Goal: Navigation & Orientation: Find specific page/section

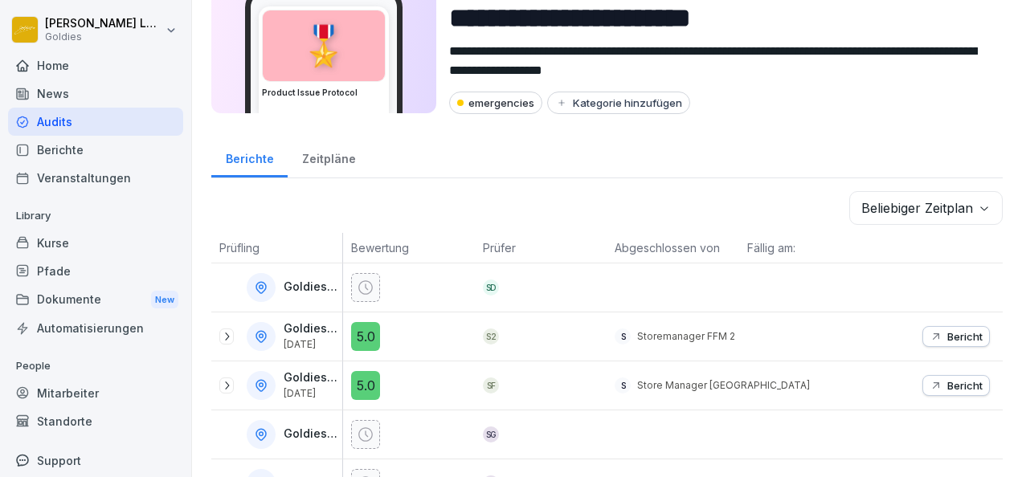
scroll to position [64, 0]
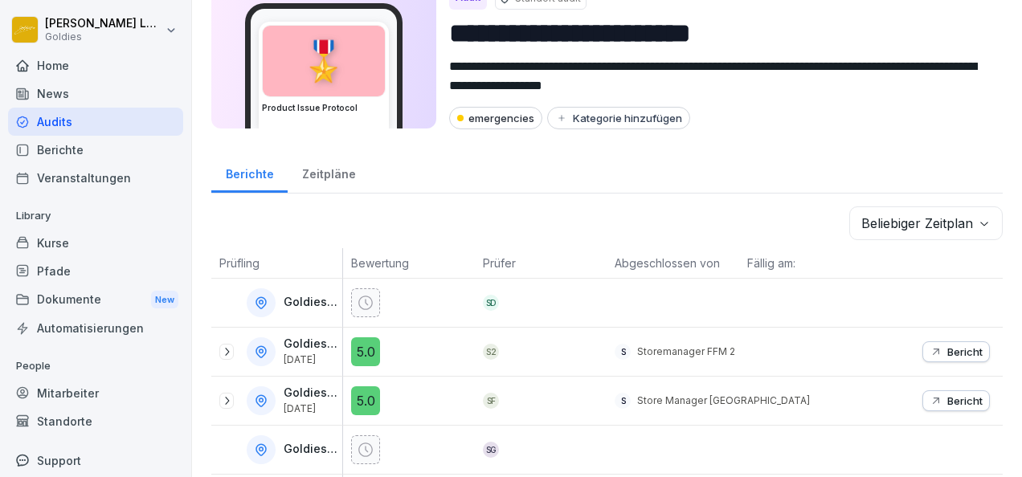
click at [63, 246] on div "Kurse" at bounding box center [95, 243] width 175 height 28
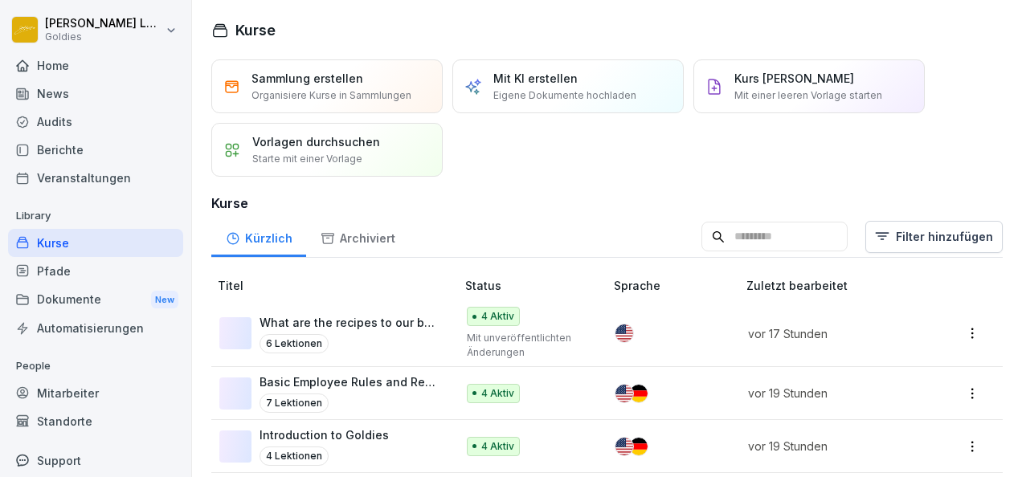
scroll to position [38, 0]
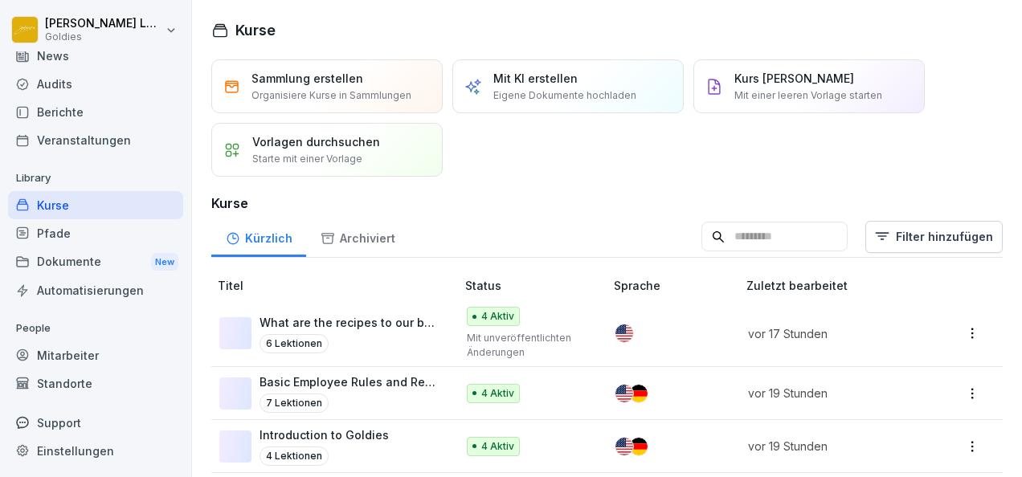
click at [76, 373] on div "Standorte" at bounding box center [95, 384] width 175 height 28
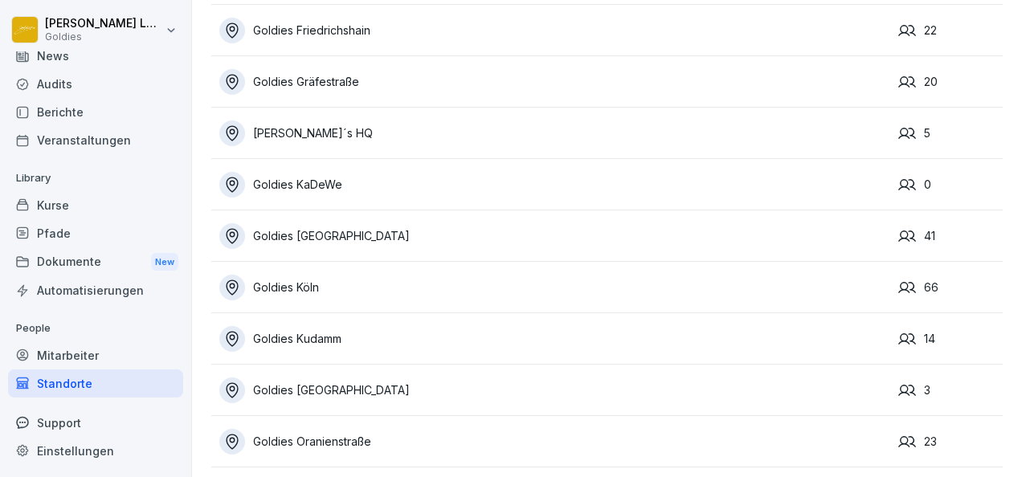
scroll to position [347, 0]
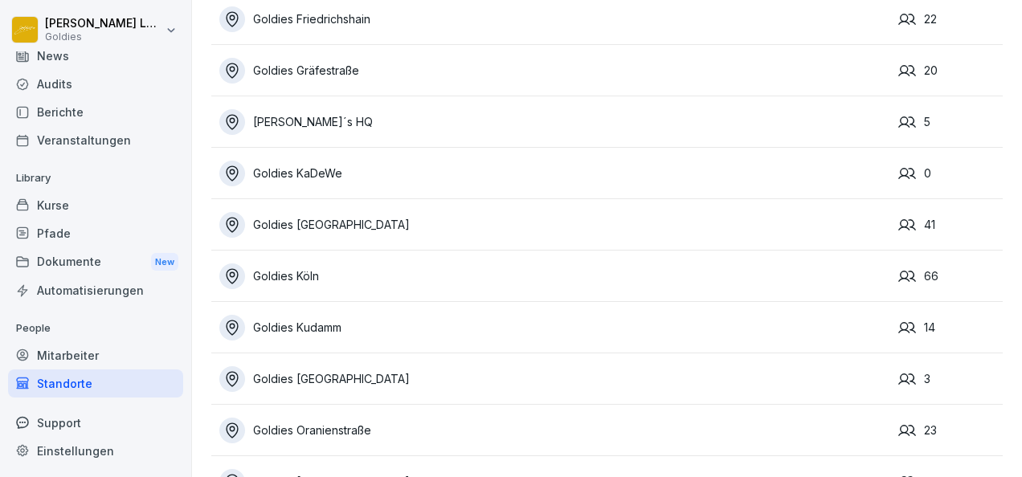
click at [305, 223] on div "Goldies [GEOGRAPHIC_DATA]" at bounding box center [554, 225] width 671 height 26
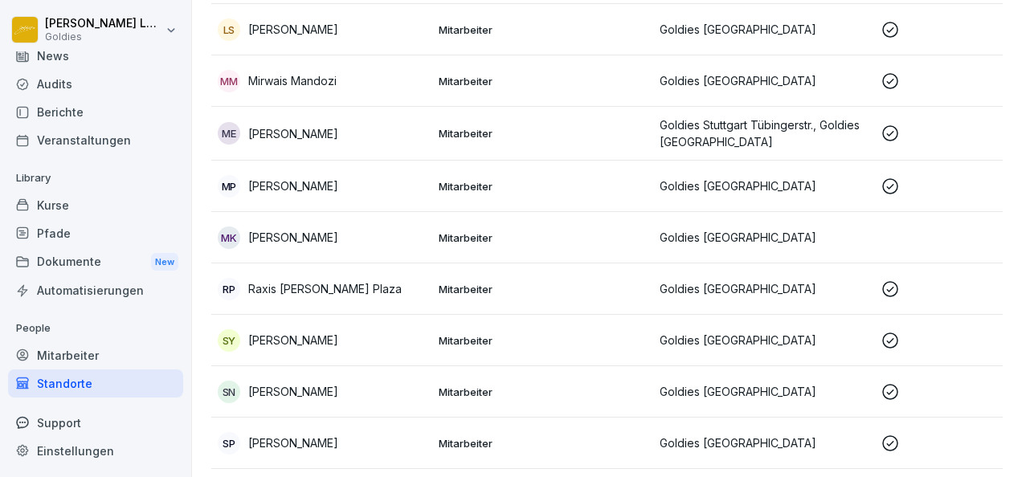
scroll to position [1876, 0]
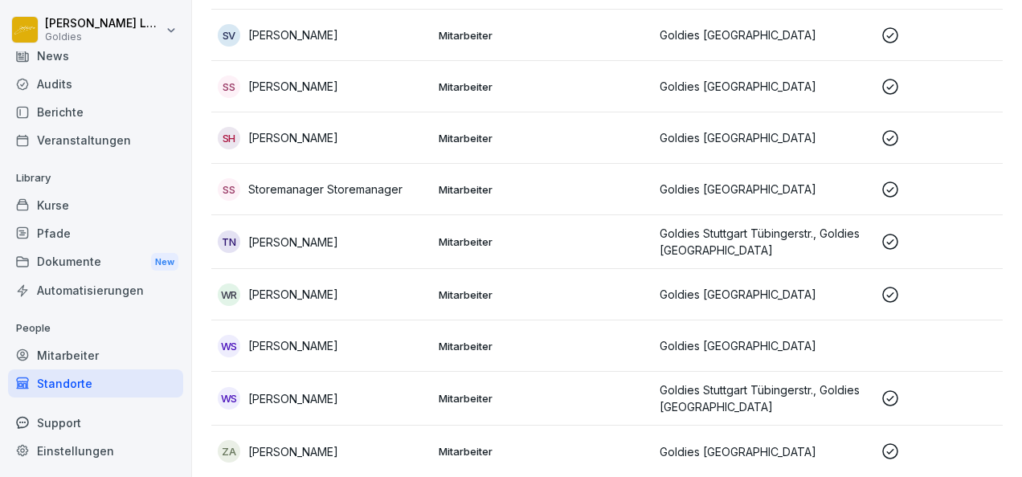
click at [328, 440] on div "ZA [PERSON_NAME]" at bounding box center [322, 451] width 208 height 22
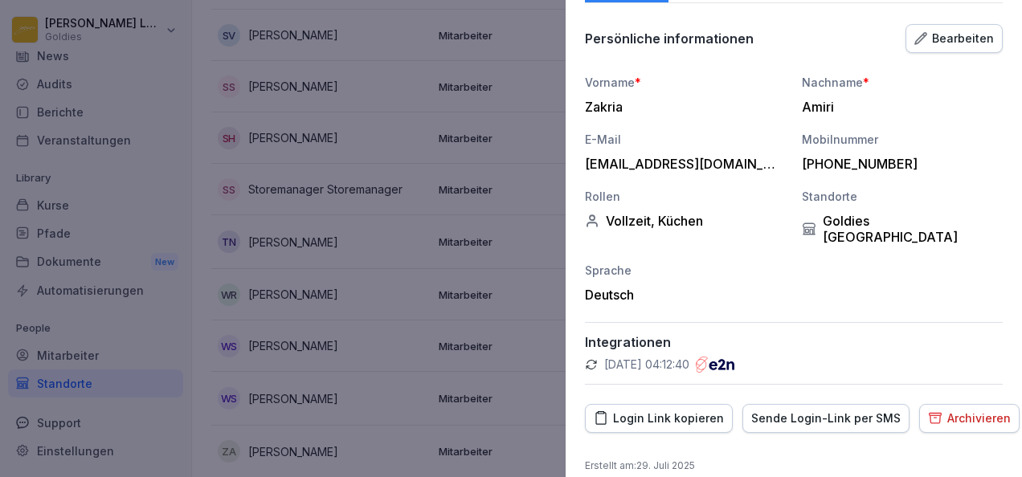
scroll to position [0, 0]
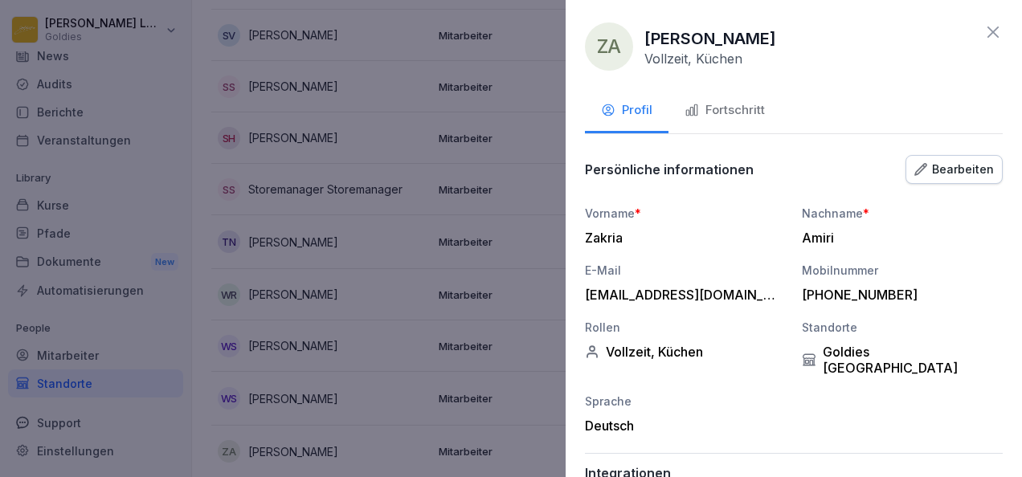
click at [722, 104] on div "Fortschritt" at bounding box center [725, 110] width 80 height 18
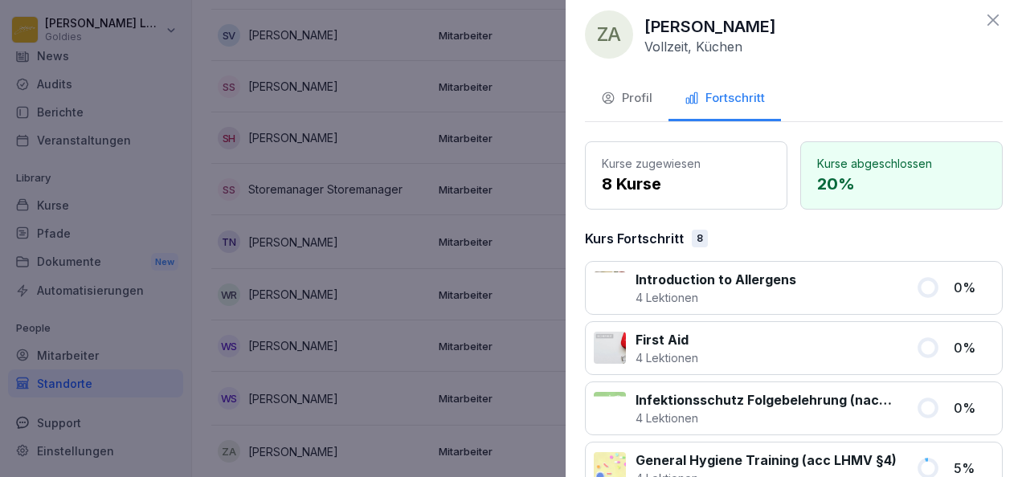
scroll to position [11, 0]
click at [984, 29] on icon at bounding box center [993, 20] width 19 height 19
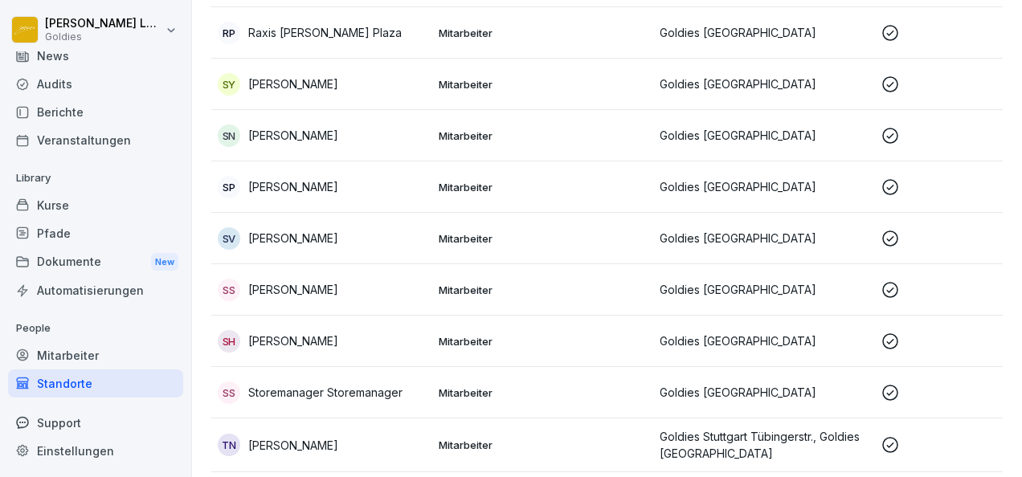
scroll to position [1640, 0]
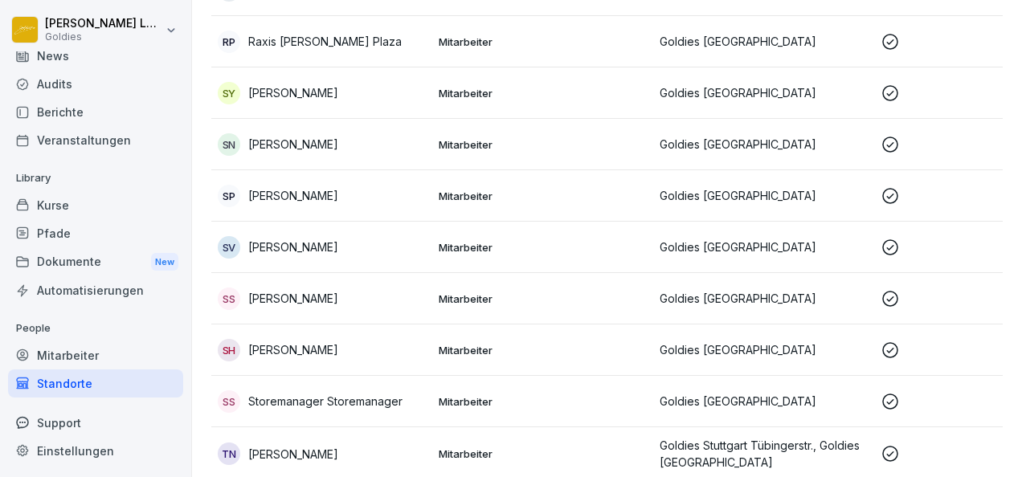
click at [689, 143] on p "Goldies [GEOGRAPHIC_DATA]" at bounding box center [764, 144] width 208 height 17
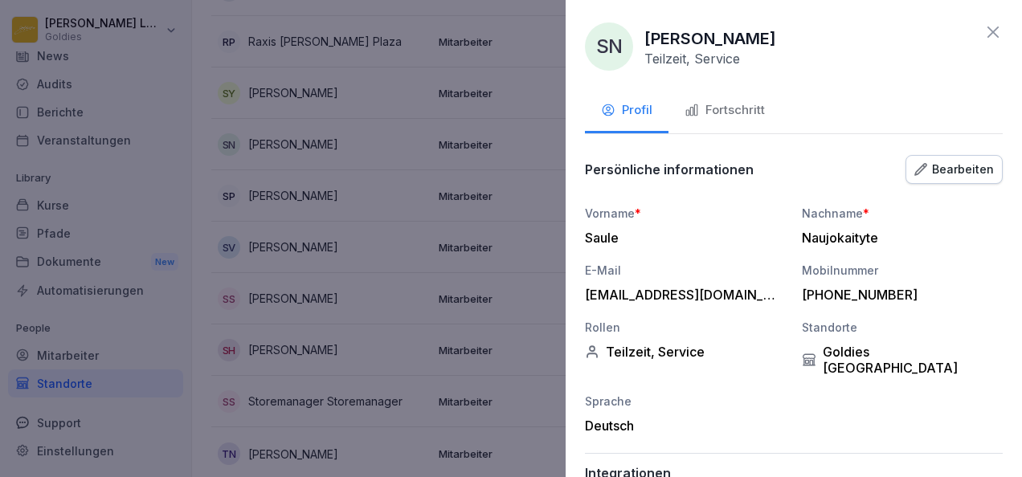
click at [740, 100] on button "Fortschritt" at bounding box center [725, 111] width 112 height 43
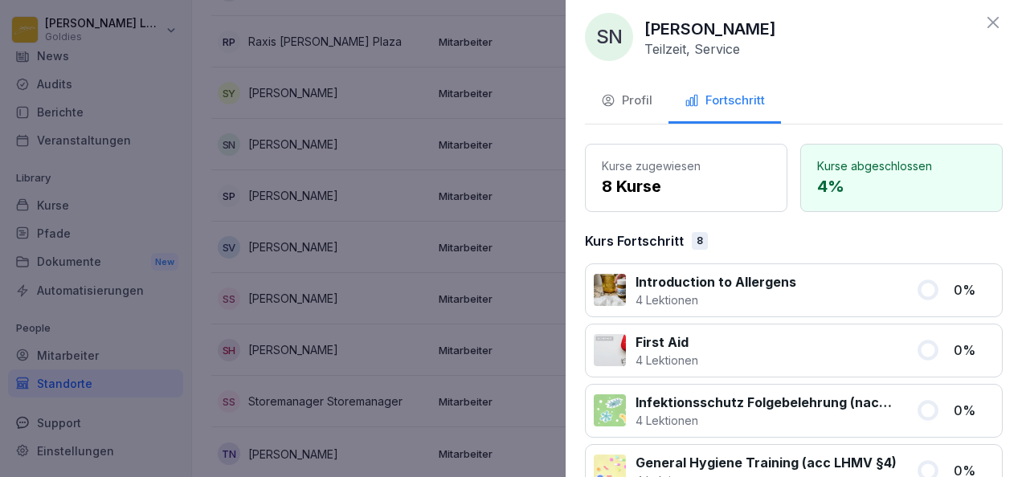
scroll to position [9, 0]
click at [982, 10] on div "SN Saule Naujokaityte Teilzeit, Service Profil Fortschritt Kurse zugewiesen 8 K…" at bounding box center [794, 238] width 456 height 477
click at [988, 21] on icon at bounding box center [993, 23] width 11 height 11
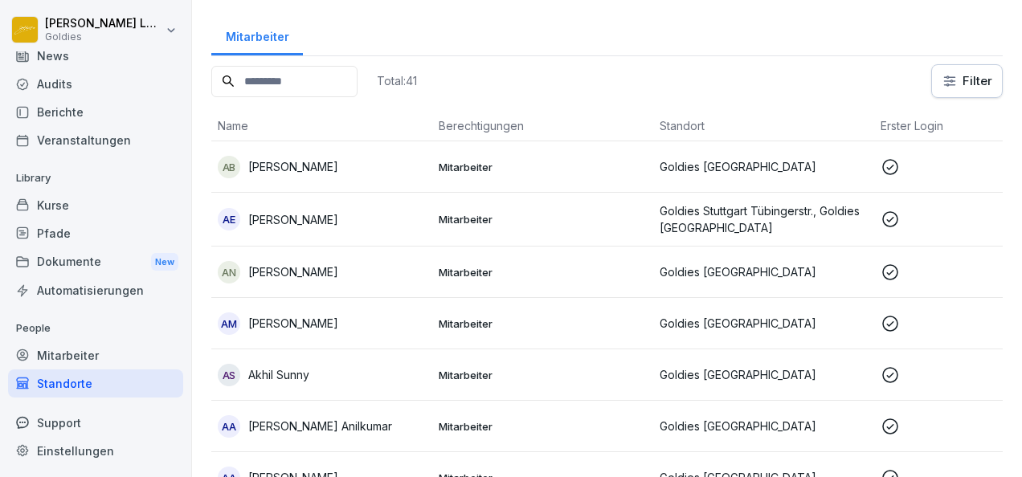
scroll to position [0, 0]
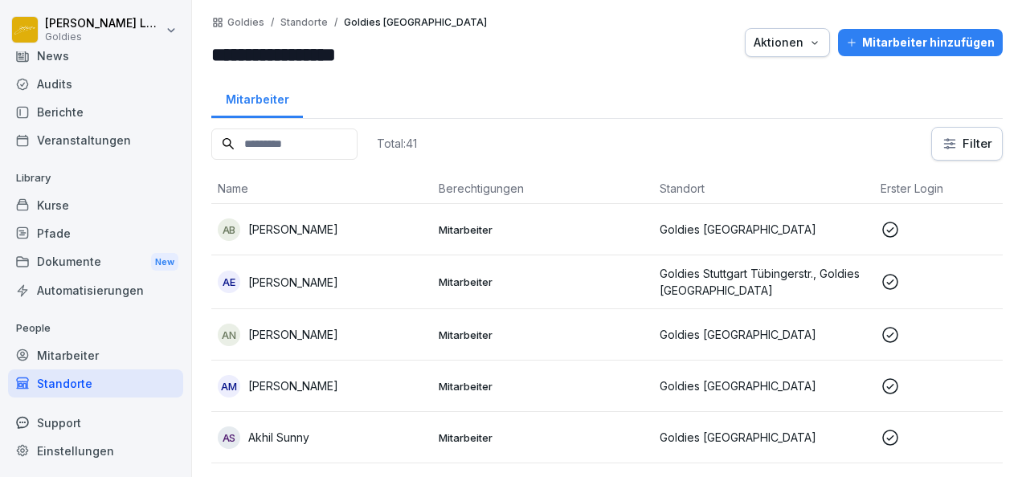
click at [80, 360] on div "Mitarbeiter" at bounding box center [95, 356] width 175 height 28
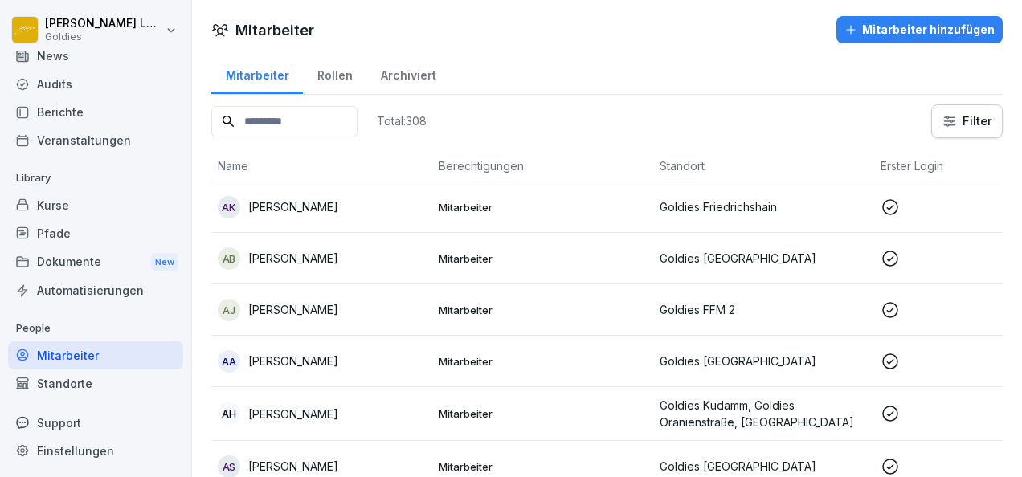
click at [85, 234] on div "Pfade" at bounding box center [95, 233] width 175 height 28
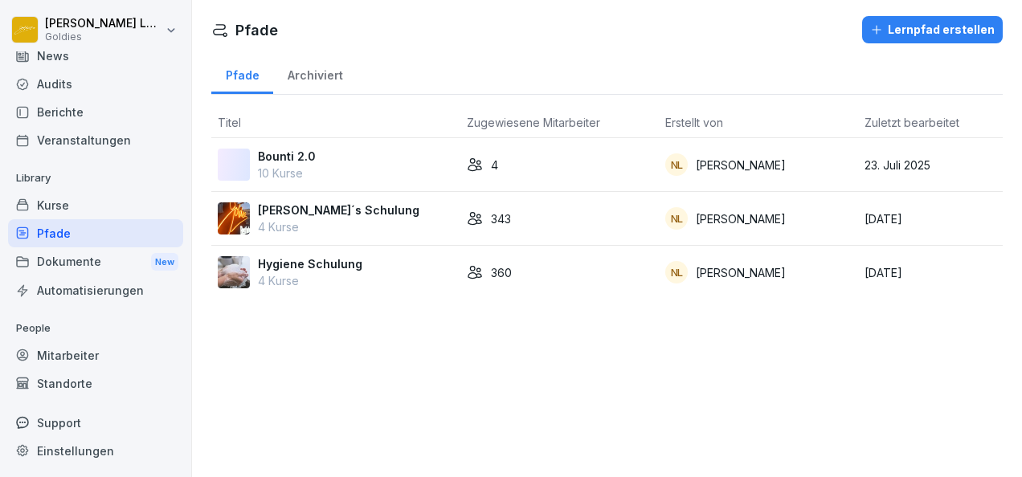
click at [63, 104] on div "Berichte" at bounding box center [95, 112] width 175 height 28
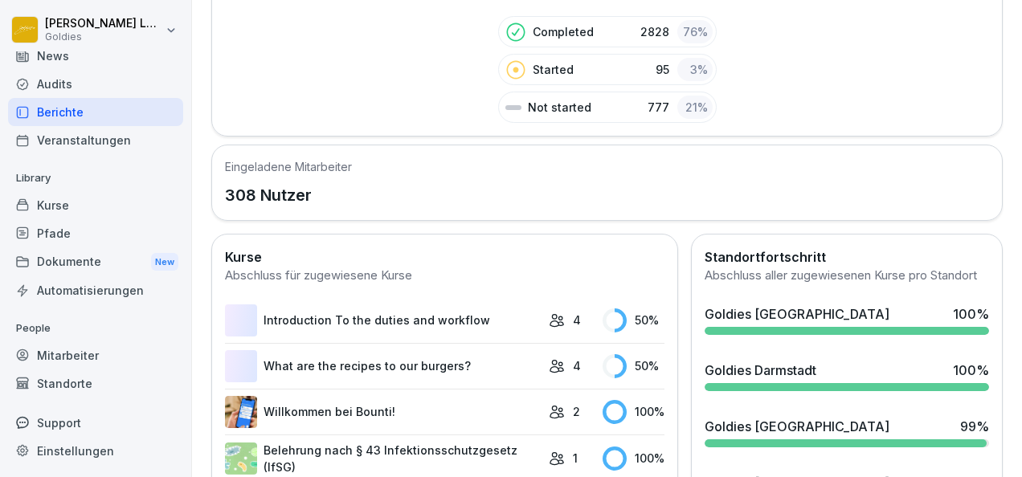
scroll to position [408, 0]
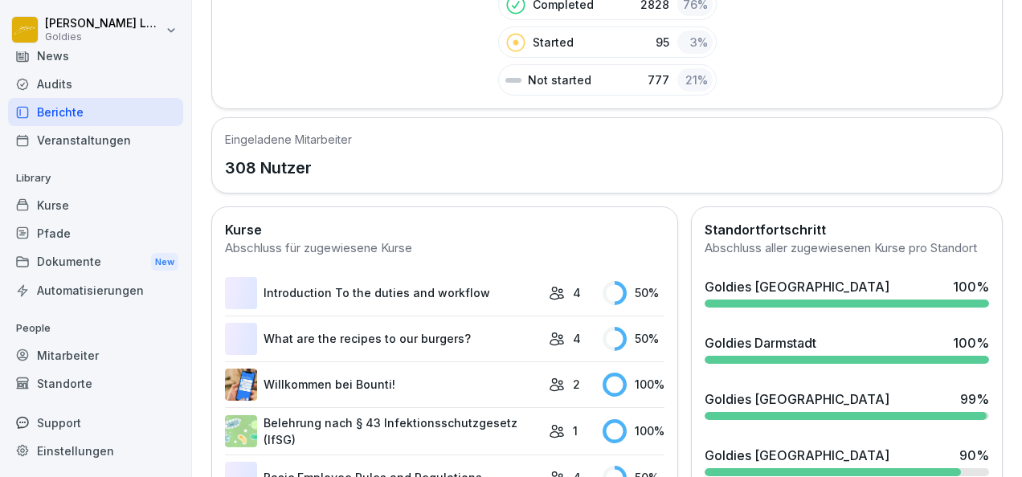
click at [734, 239] on div "Abschluss aller zugewiesenen Kurse pro Standort" at bounding box center [847, 248] width 284 height 18
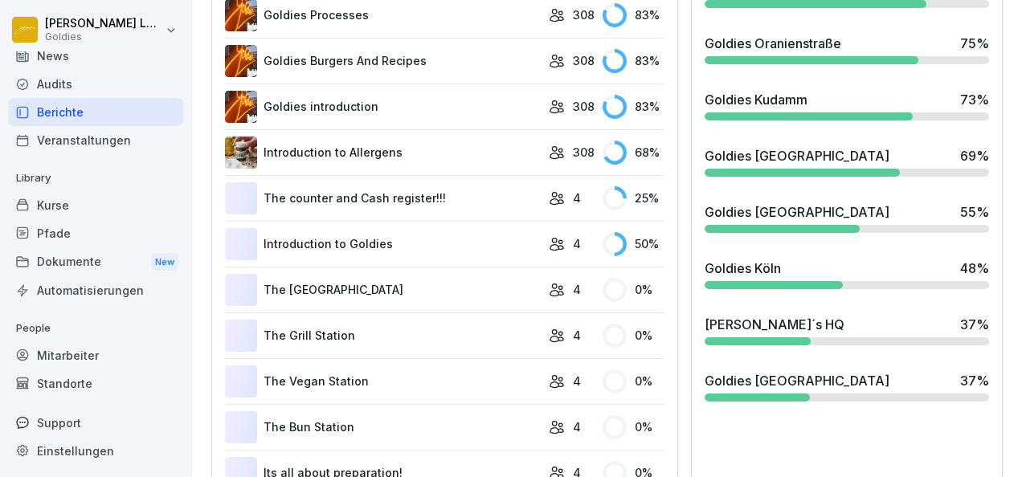
scroll to position [1102, 0]
click at [759, 221] on div "Goldies [GEOGRAPHIC_DATA]" at bounding box center [797, 211] width 185 height 19
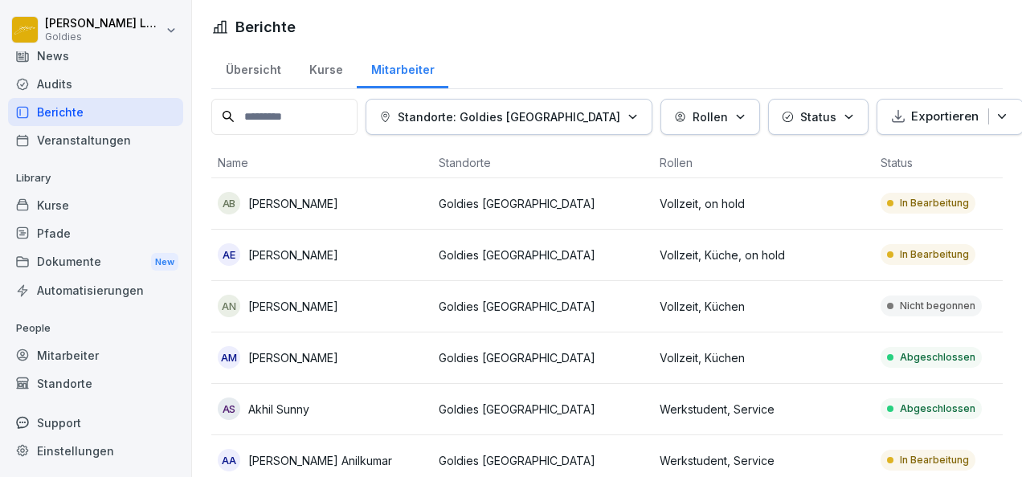
click at [313, 71] on div "Kurse" at bounding box center [326, 67] width 62 height 41
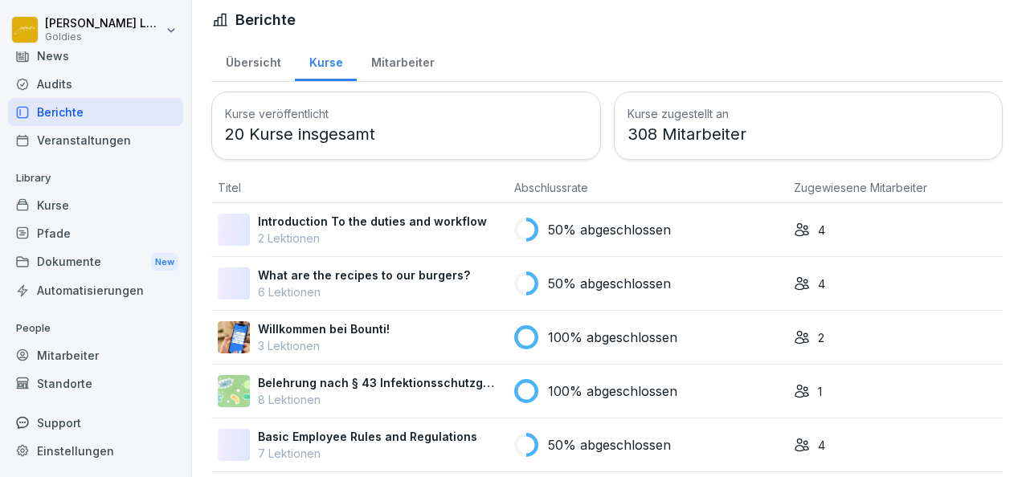
scroll to position [3, 0]
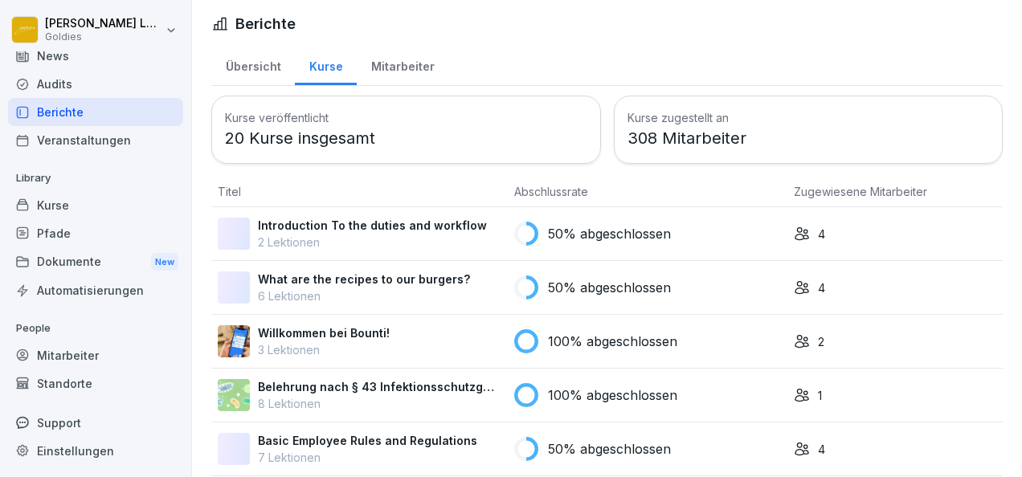
click at [378, 67] on div "Mitarbeiter" at bounding box center [403, 64] width 92 height 41
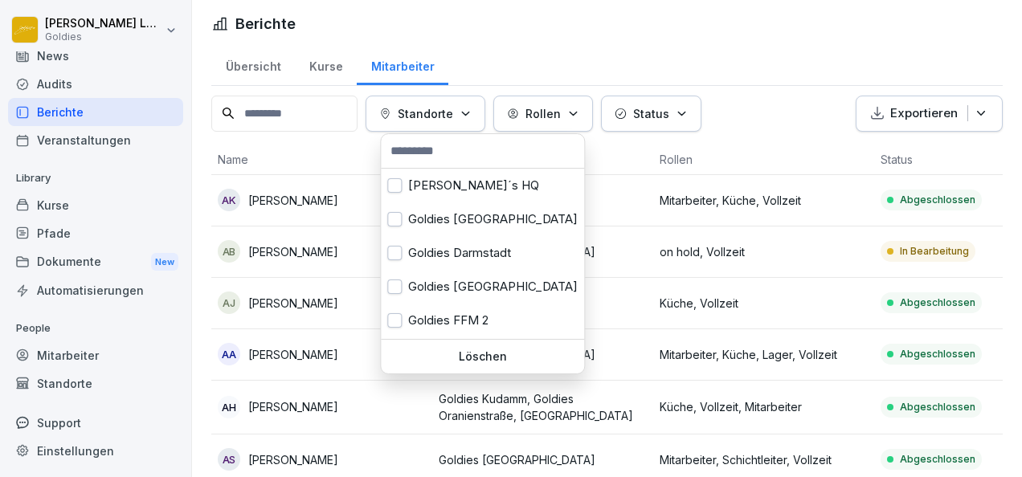
click at [469, 115] on div "Standorte" at bounding box center [425, 113] width 92 height 17
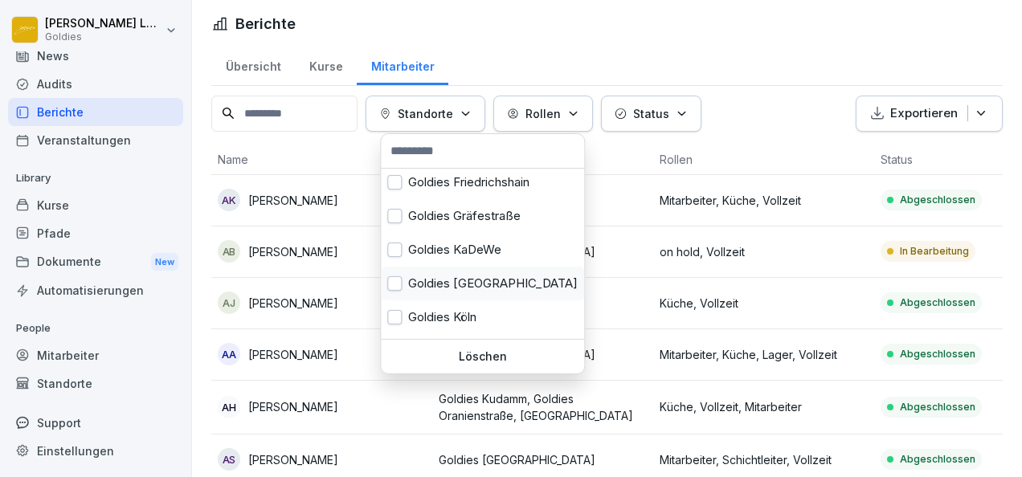
click at [477, 289] on div "Goldies [GEOGRAPHIC_DATA]" at bounding box center [482, 284] width 203 height 34
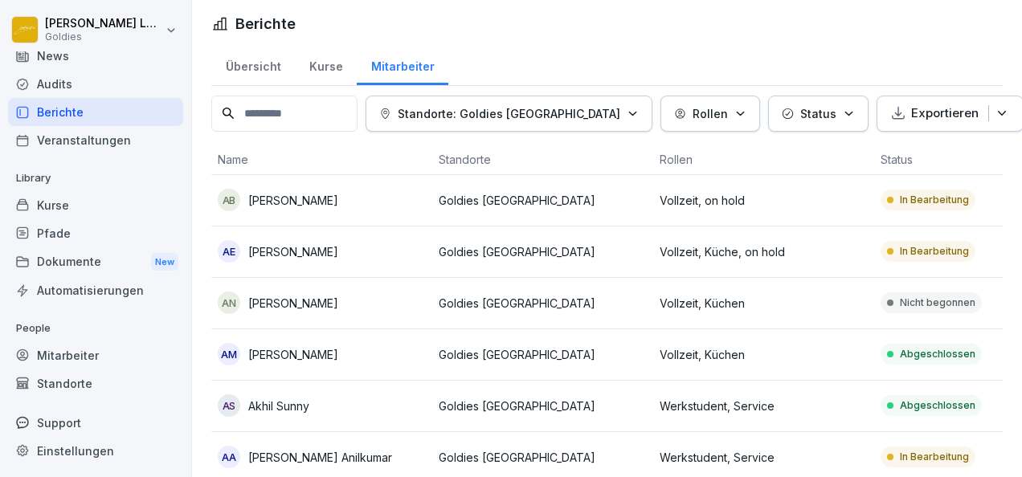
click at [718, 47] on html "[PERSON_NAME] Goldies Home News Audits Berichte Veranstaltungen Library Kurse P…" at bounding box center [511, 238] width 1022 height 477
click at [718, 47] on div "Übersicht Kurse Mitarbeiter" at bounding box center [607, 65] width 792 height 42
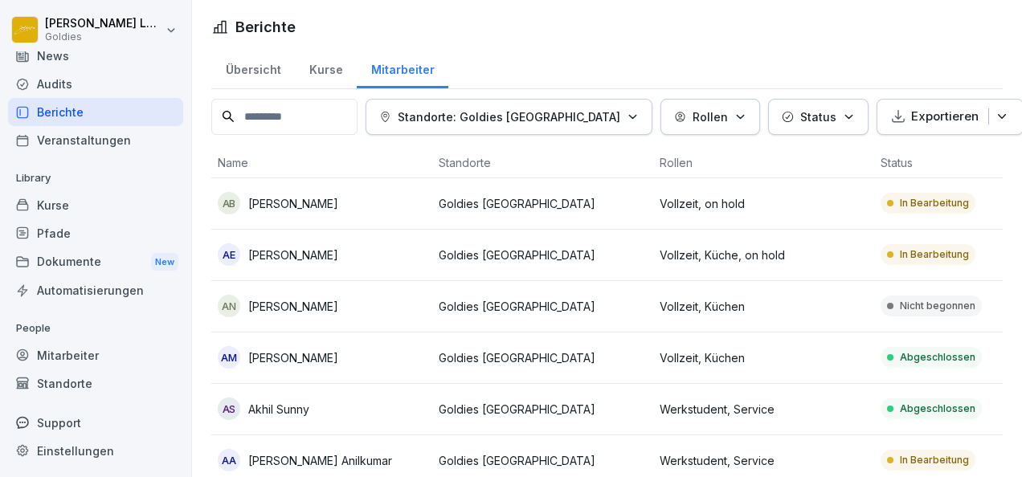
click at [322, 75] on div "Kurse" at bounding box center [326, 67] width 62 height 41
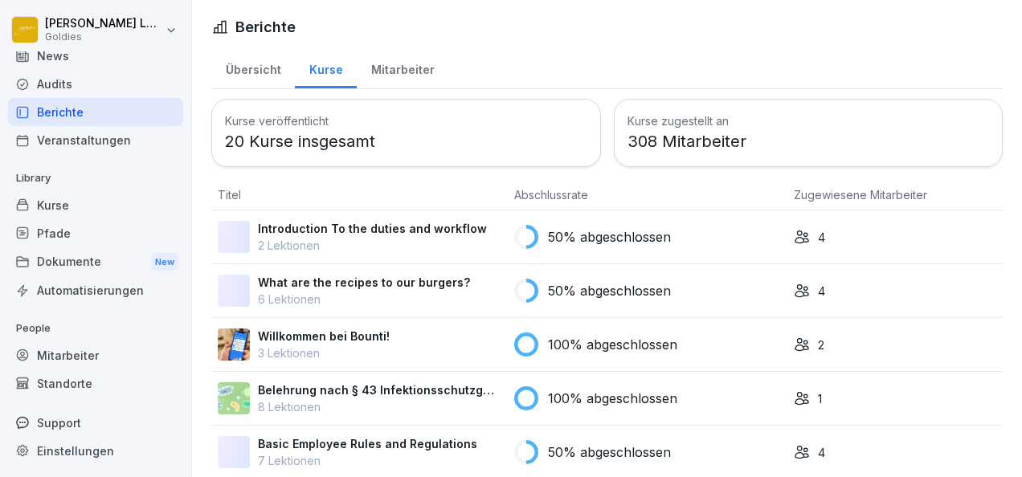
click at [382, 69] on div "Mitarbeiter" at bounding box center [403, 67] width 92 height 41
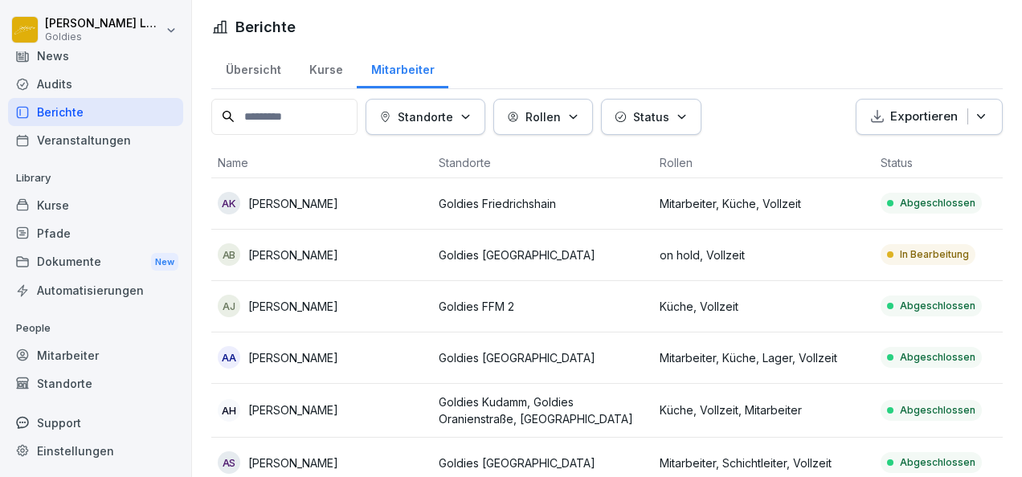
click at [466, 112] on div "Standorte" at bounding box center [425, 116] width 92 height 17
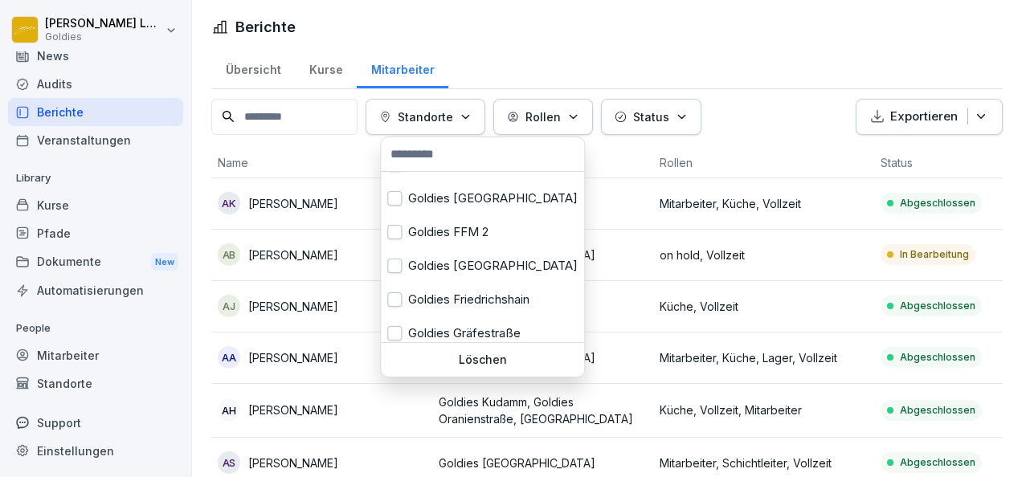
scroll to position [92, 0]
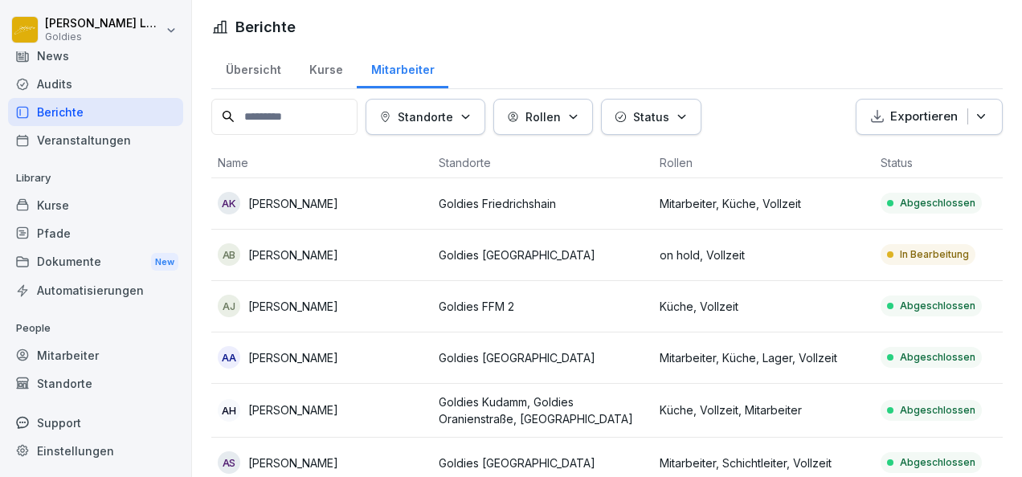
click at [447, 35] on html "[PERSON_NAME] Goldies Home News Audits Berichte Veranstaltungen Library Kurse P…" at bounding box center [511, 238] width 1022 height 477
click at [65, 86] on div "Audits" at bounding box center [95, 84] width 175 height 28
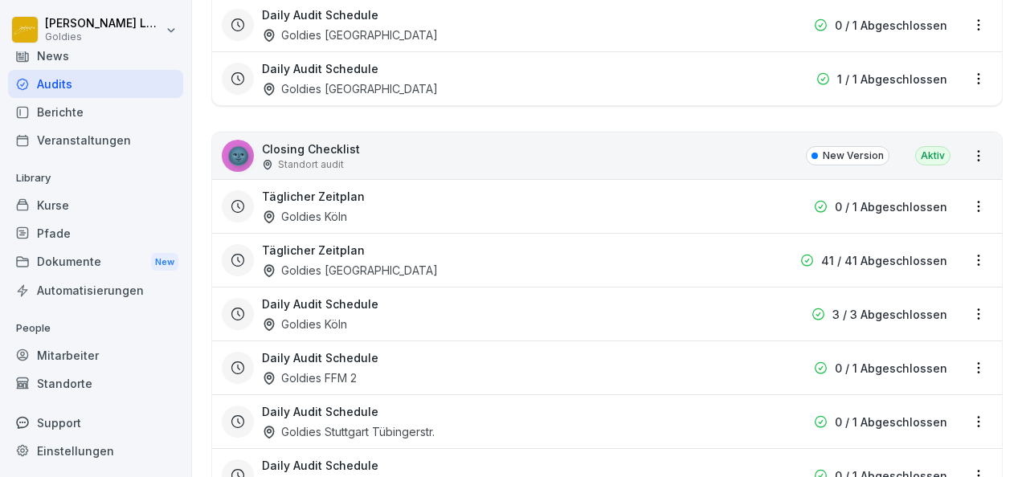
scroll to position [845, 0]
click at [313, 132] on div "🌚 Closing Checklist Standort audit New Version Aktiv" at bounding box center [607, 155] width 790 height 47
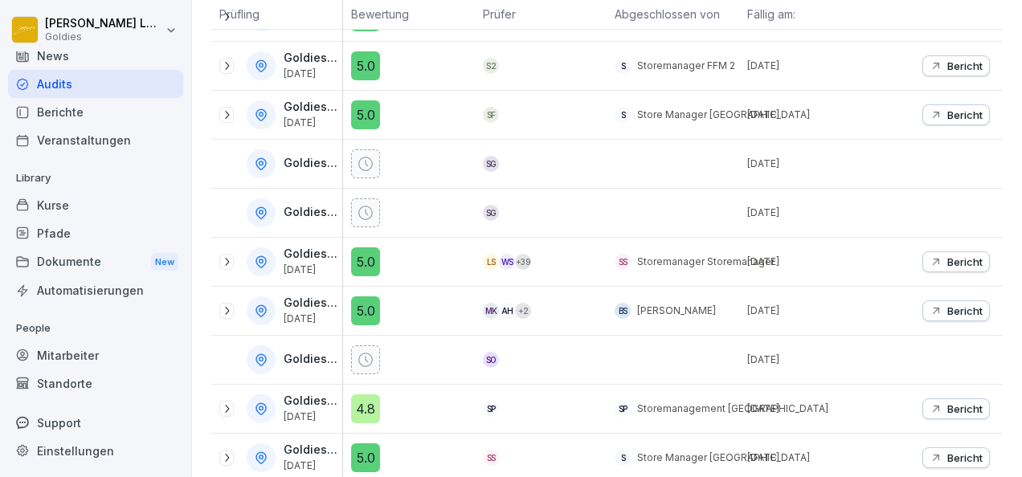
scroll to position [356, 0]
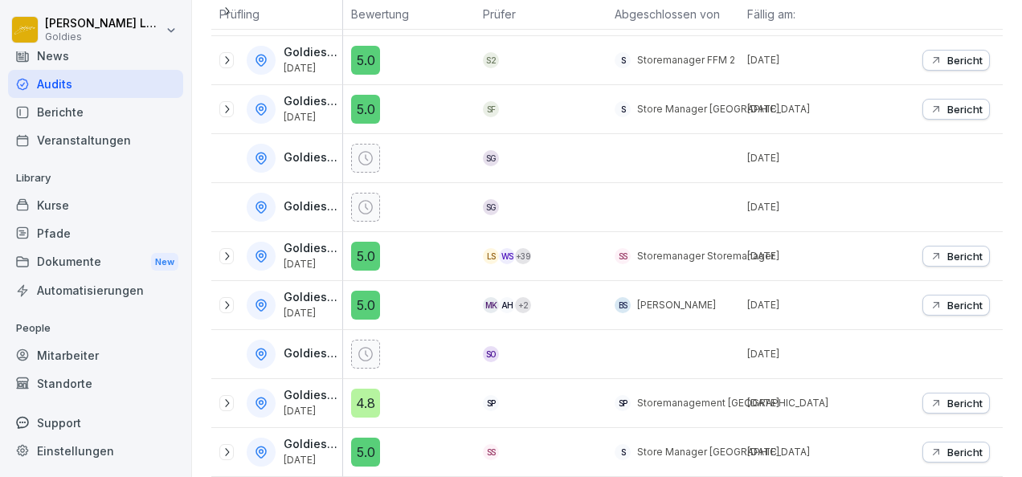
click at [288, 151] on p "Goldies Friedrichshain" at bounding box center [311, 158] width 55 height 14
click at [225, 103] on icon at bounding box center [226, 109] width 13 height 13
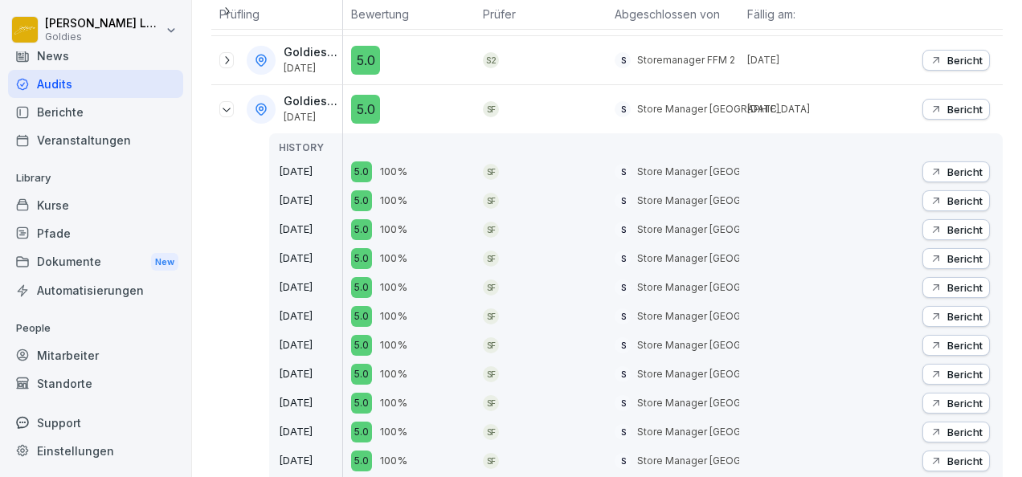
click at [223, 59] on icon at bounding box center [226, 60] width 13 height 13
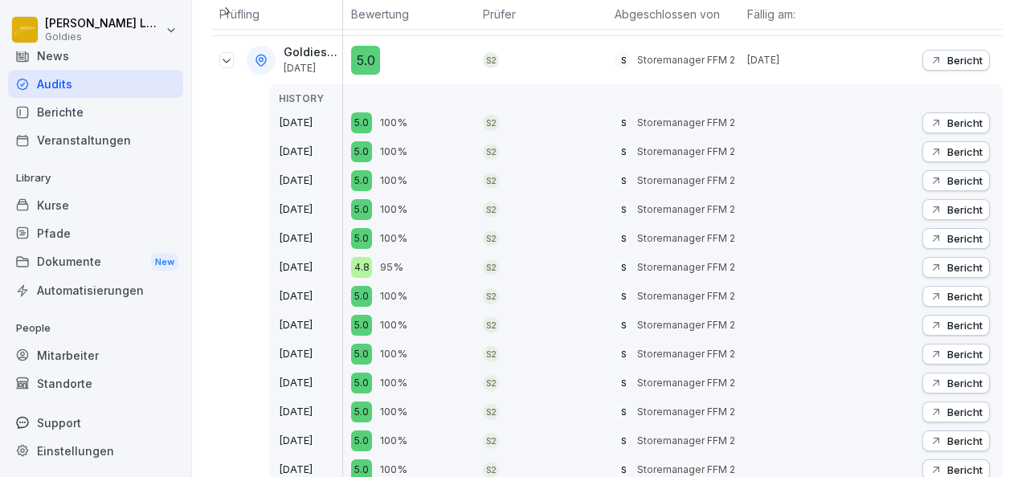
click at [223, 59] on icon at bounding box center [226, 60] width 13 height 13
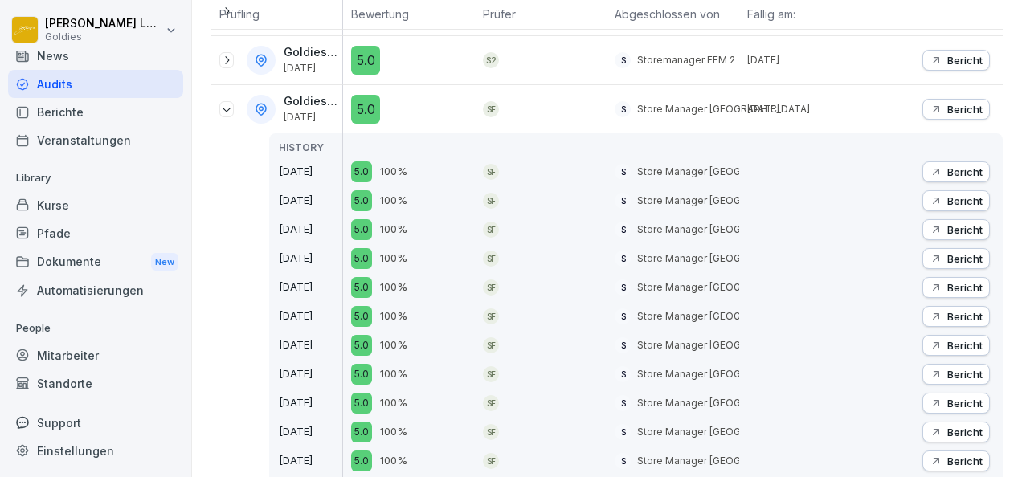
click at [228, 108] on icon at bounding box center [227, 110] width 8 height 4
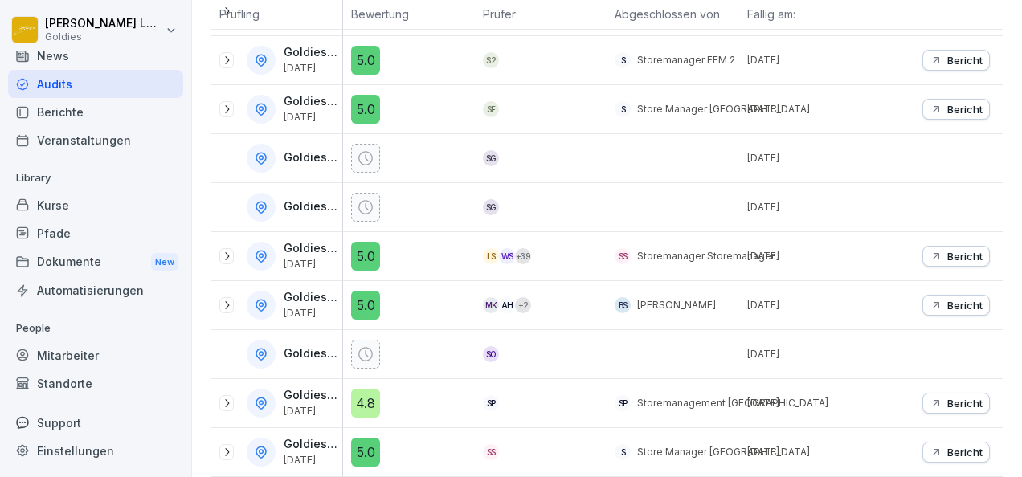
scroll to position [379, 0]
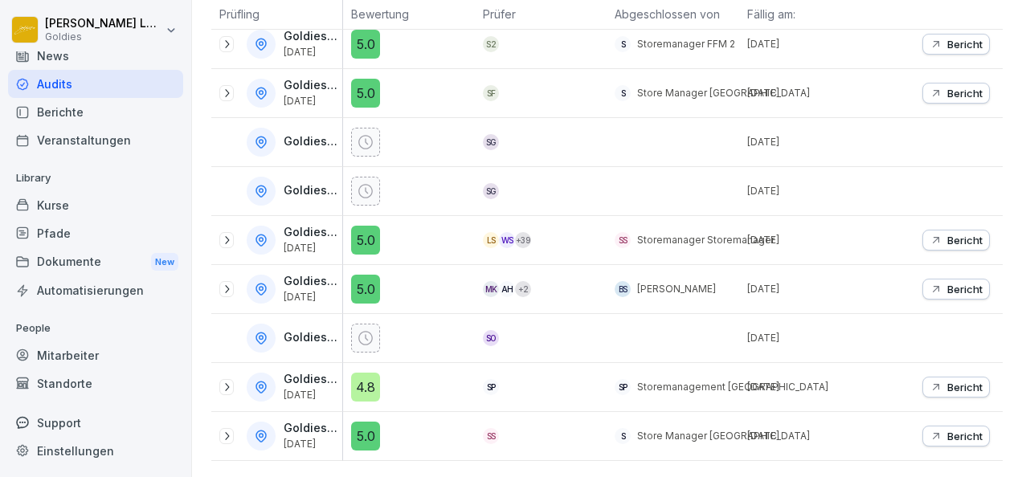
click at [320, 135] on p "Goldies Friedrichshain" at bounding box center [311, 142] width 55 height 14
click at [231, 234] on icon at bounding box center [226, 240] width 13 height 13
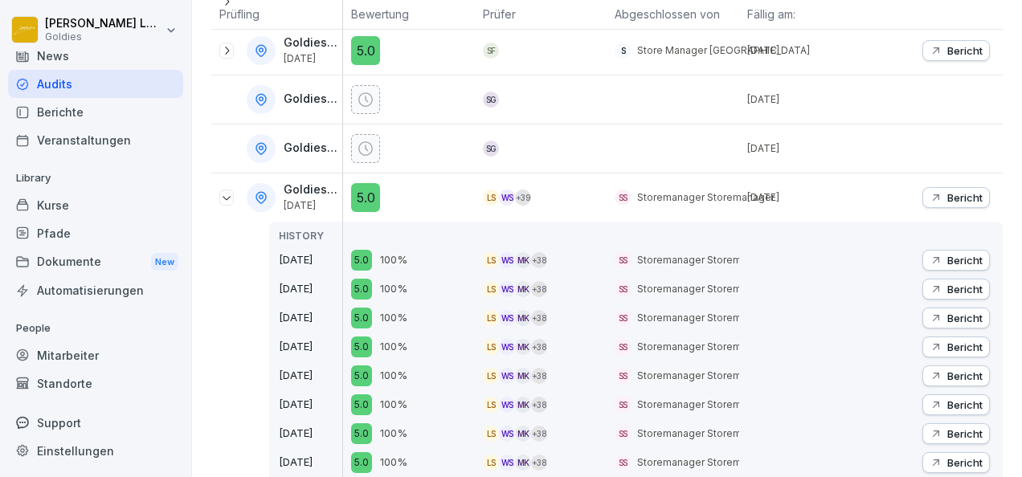
scroll to position [497, 0]
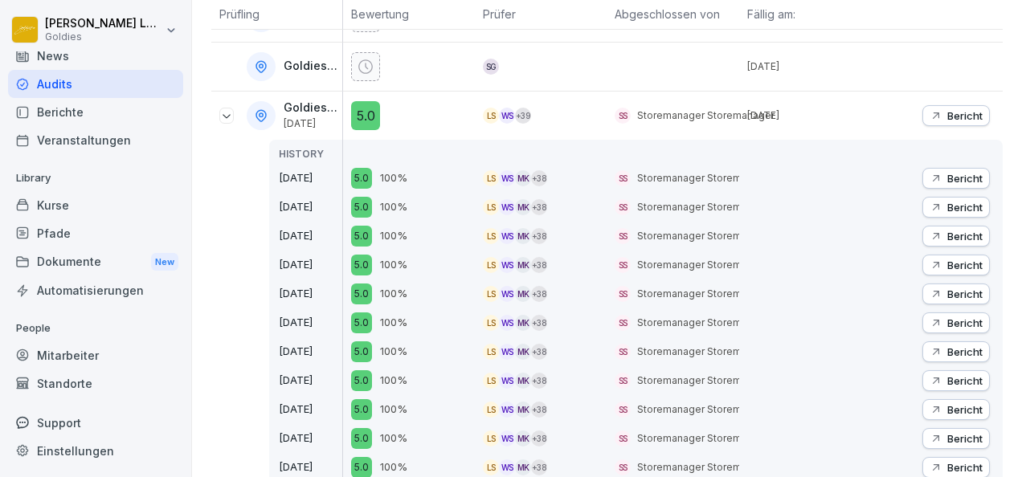
click at [950, 178] on p "Bericht" at bounding box center [964, 178] width 35 height 13
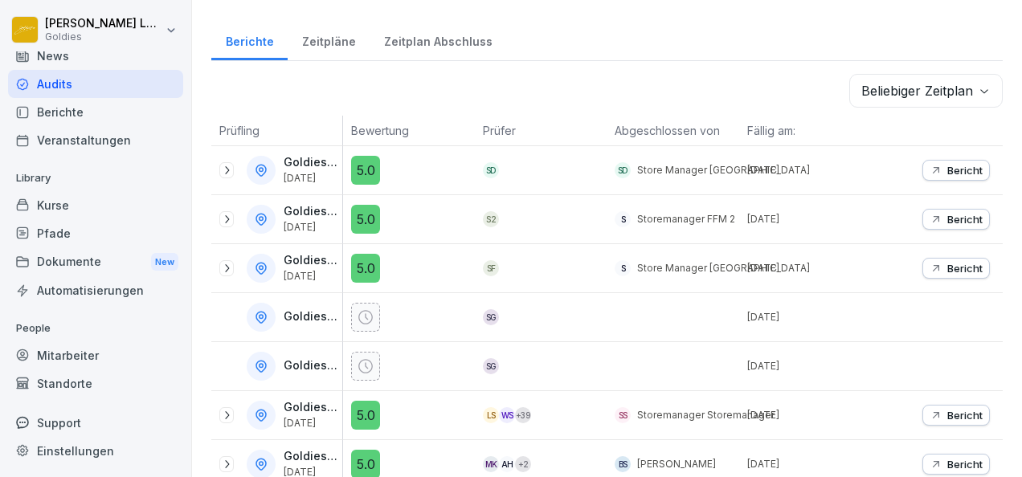
scroll to position [268, 0]
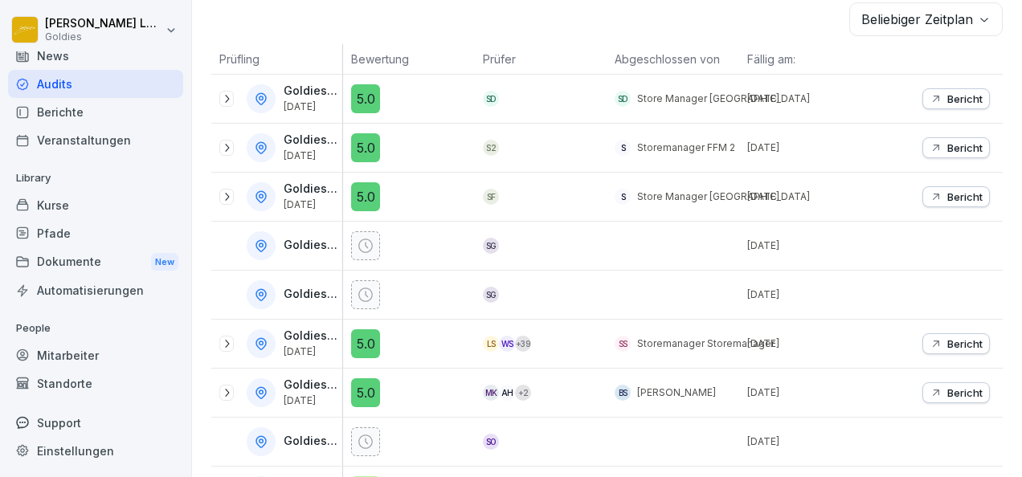
click at [223, 337] on icon at bounding box center [226, 343] width 13 height 13
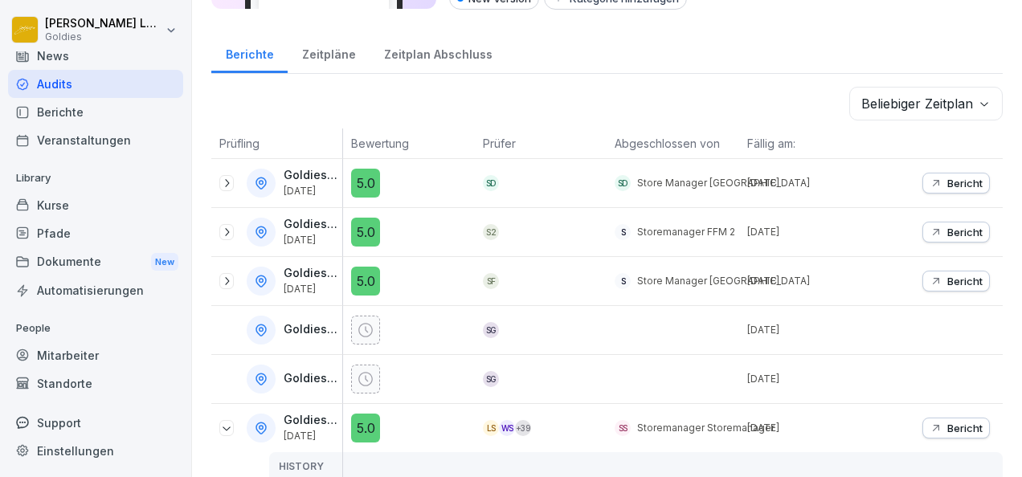
scroll to position [0, 0]
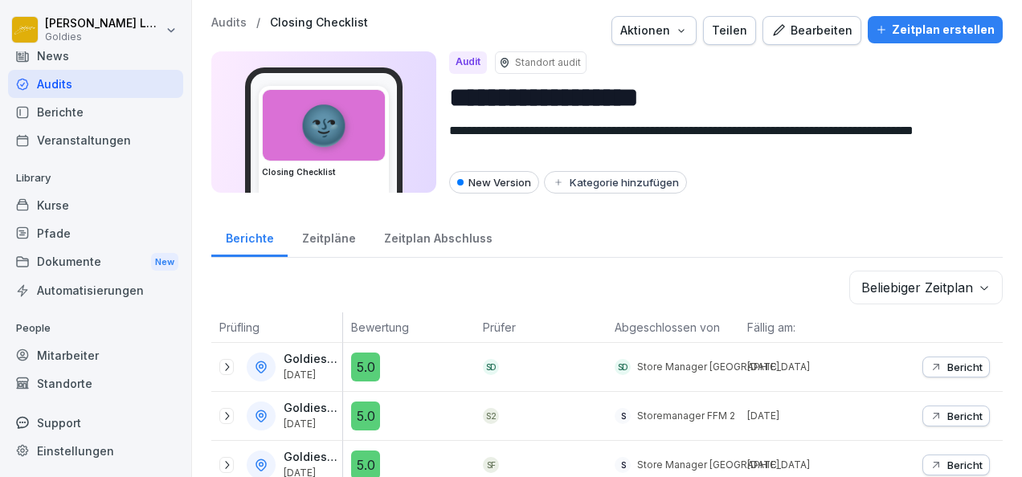
click at [87, 376] on div "Standorte" at bounding box center [95, 384] width 175 height 28
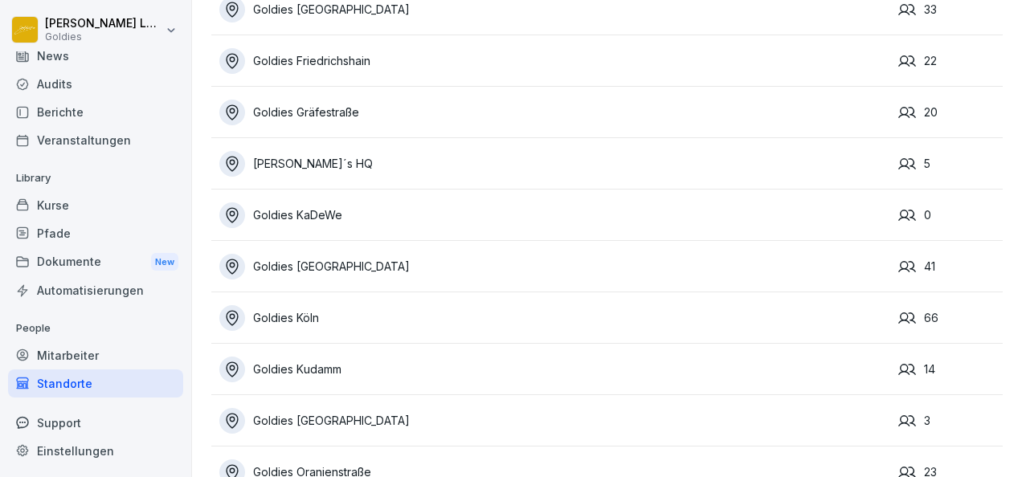
scroll to position [306, 0]
click at [301, 263] on div "Goldies [GEOGRAPHIC_DATA]" at bounding box center [554, 266] width 671 height 26
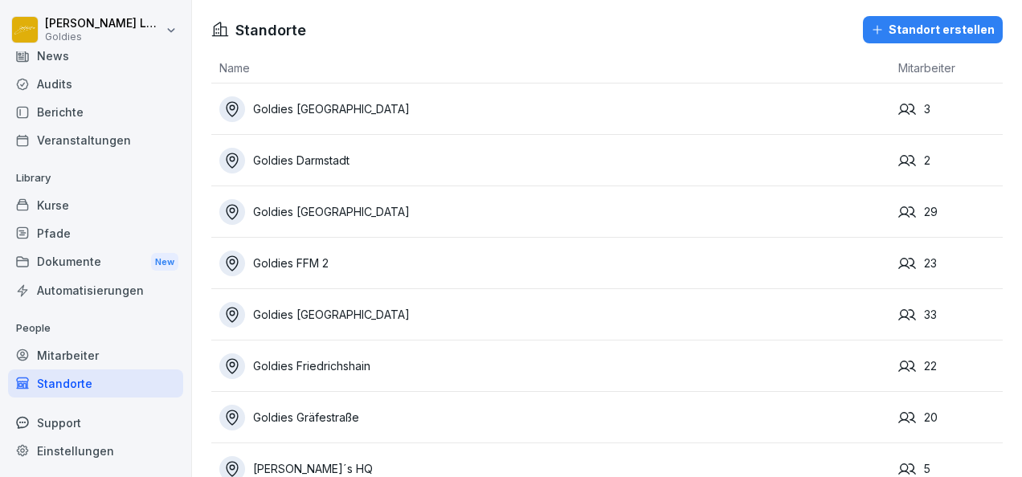
click at [66, 117] on div "Berichte" at bounding box center [95, 112] width 175 height 28
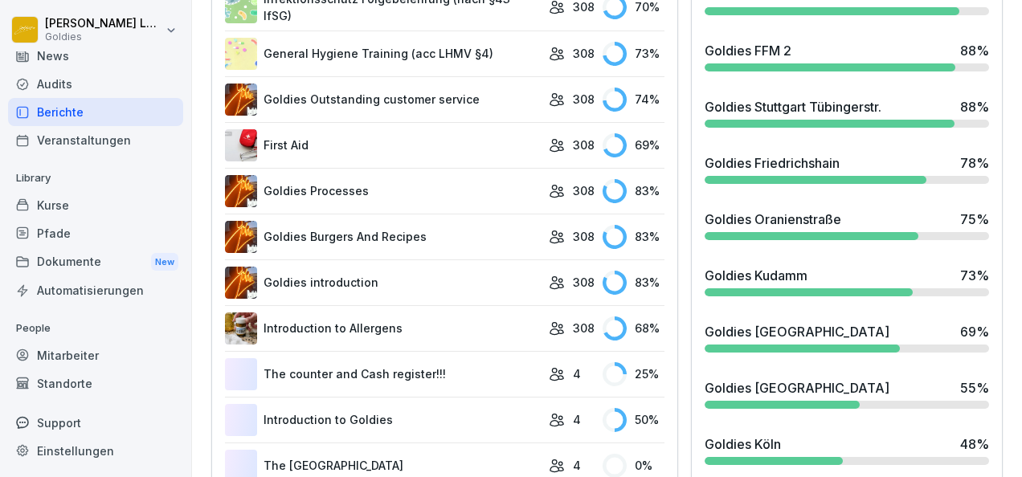
scroll to position [1001, 0]
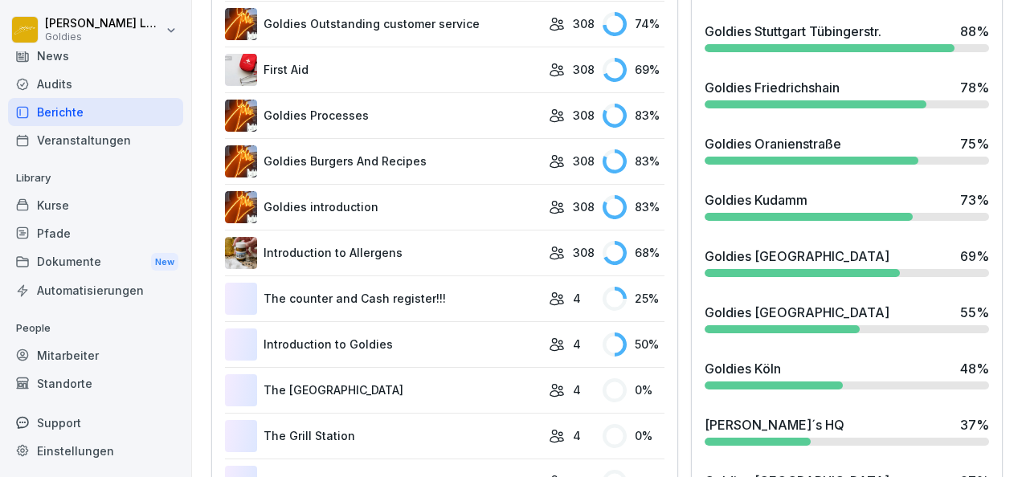
click at [753, 322] on div "Goldies [GEOGRAPHIC_DATA]" at bounding box center [797, 312] width 185 height 19
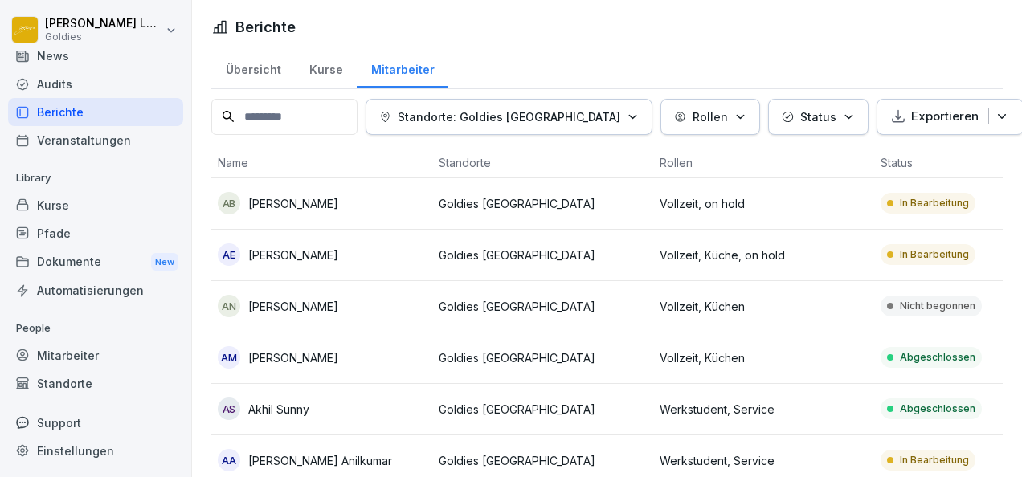
click at [323, 69] on div "Kurse" at bounding box center [326, 67] width 62 height 41
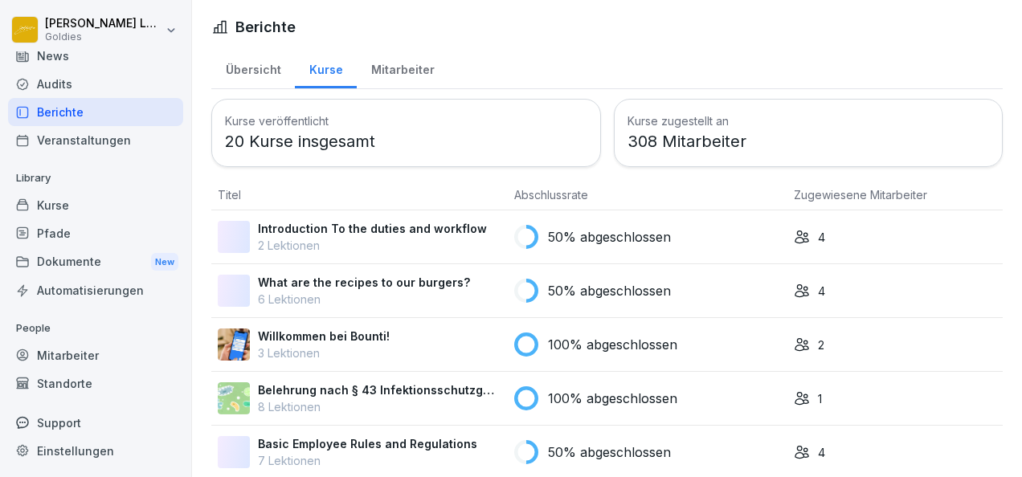
click at [394, 67] on div "Mitarbeiter" at bounding box center [403, 67] width 92 height 41
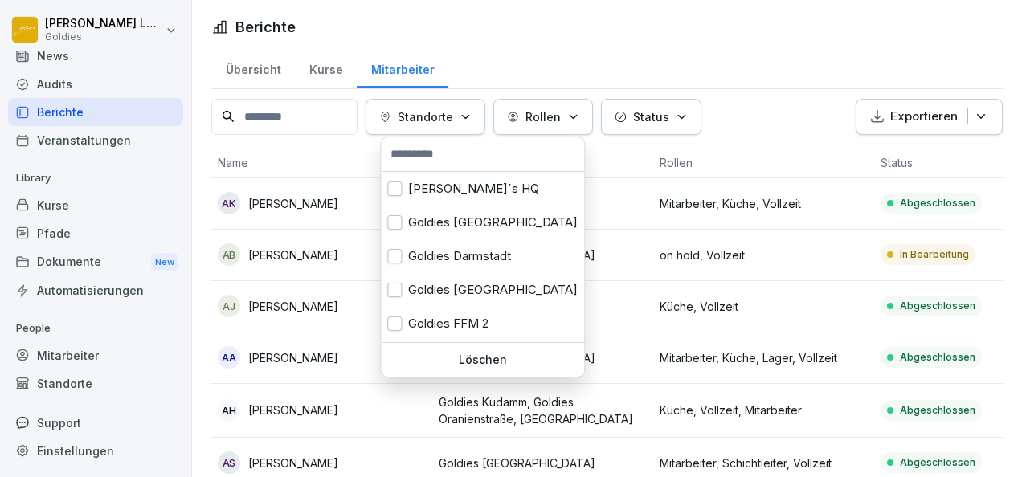
click at [436, 122] on p "Standorte" at bounding box center [425, 116] width 55 height 17
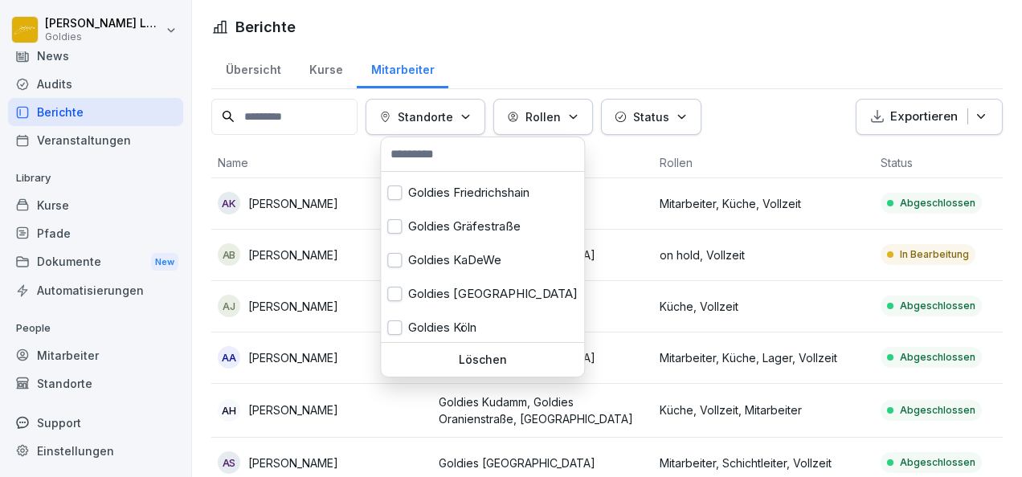
scroll to position [250, 0]
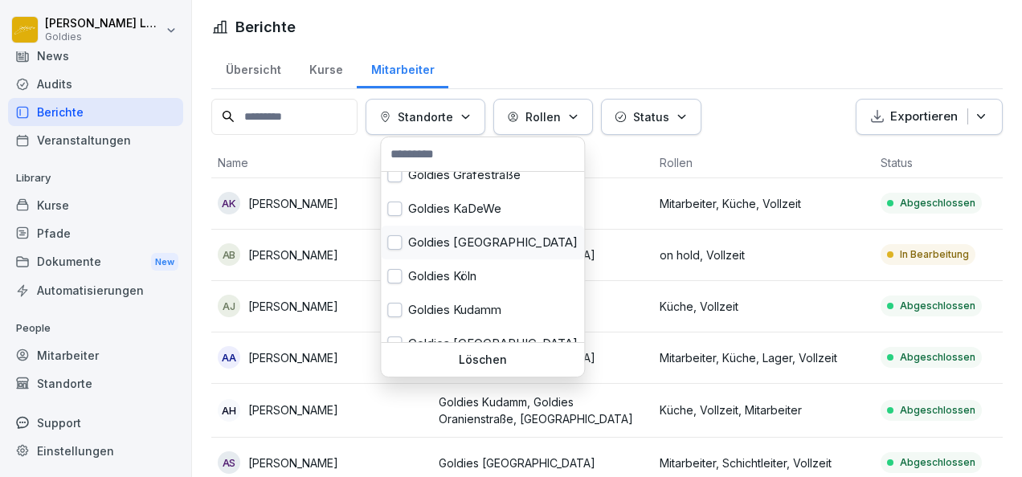
click at [447, 244] on div "Goldies [GEOGRAPHIC_DATA]" at bounding box center [482, 243] width 203 height 34
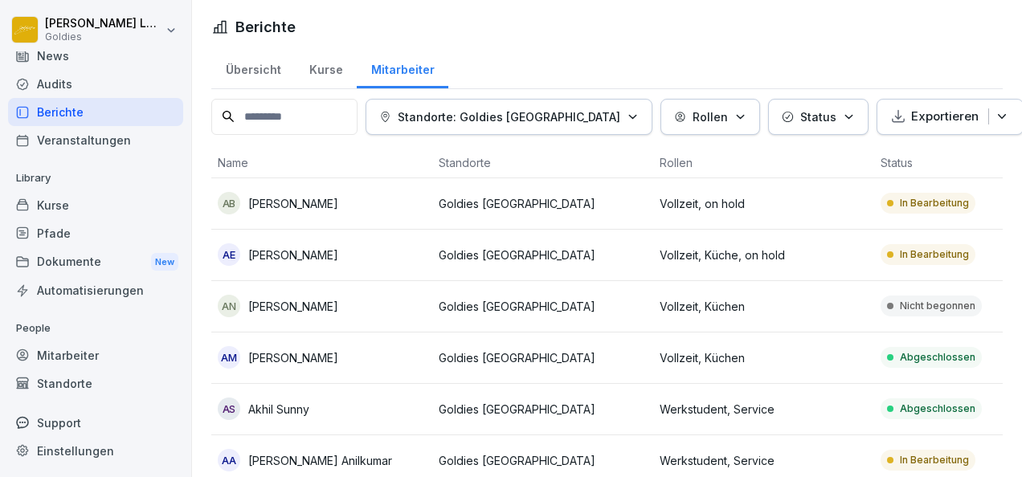
click at [804, 69] on html "[PERSON_NAME] Goldies Home News Audits Berichte Veranstaltungen Library Kurse P…" at bounding box center [511, 238] width 1022 height 477
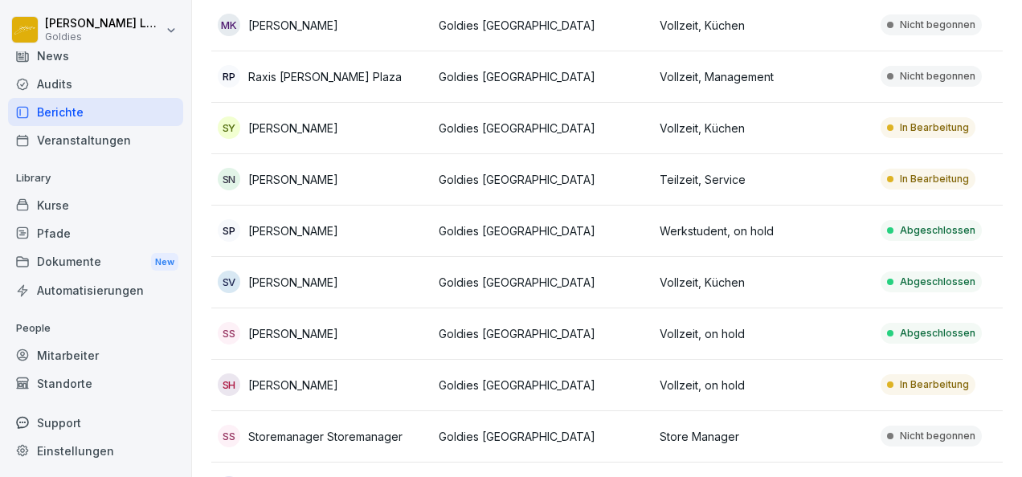
scroll to position [1847, 0]
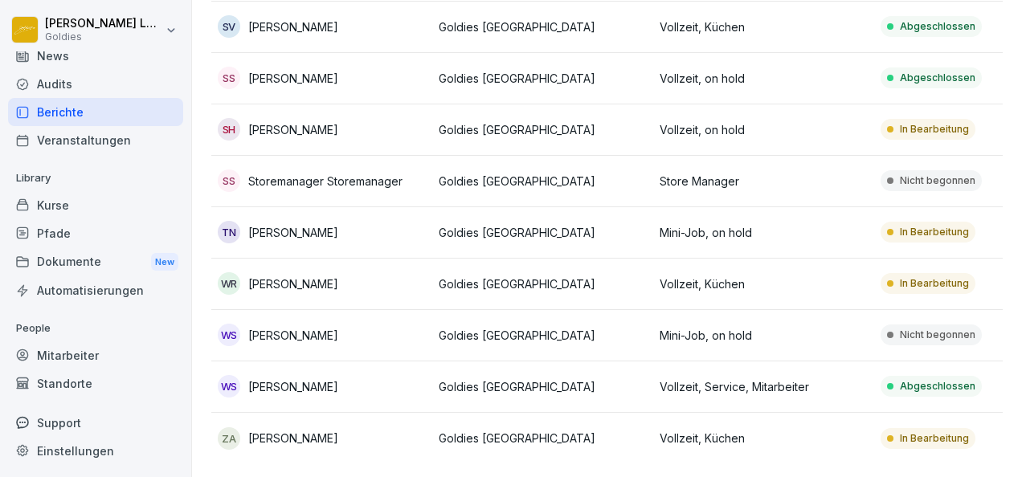
click at [58, 207] on div "Kurse" at bounding box center [95, 205] width 175 height 28
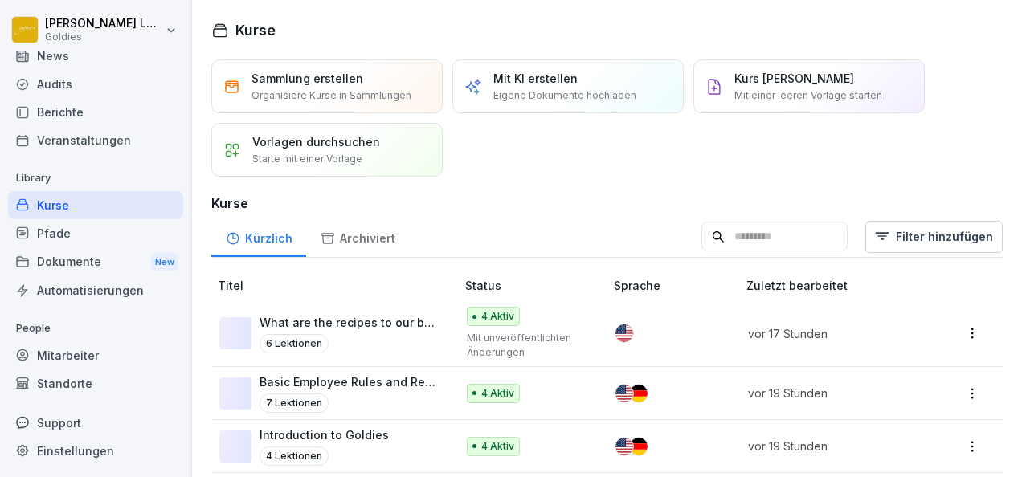
click at [57, 90] on div "Audits" at bounding box center [95, 84] width 175 height 28
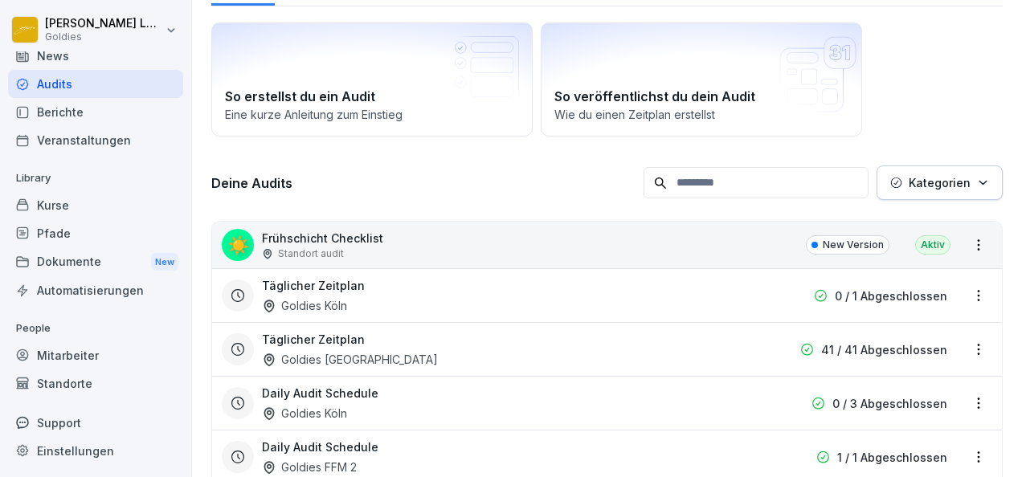
scroll to position [93, 0]
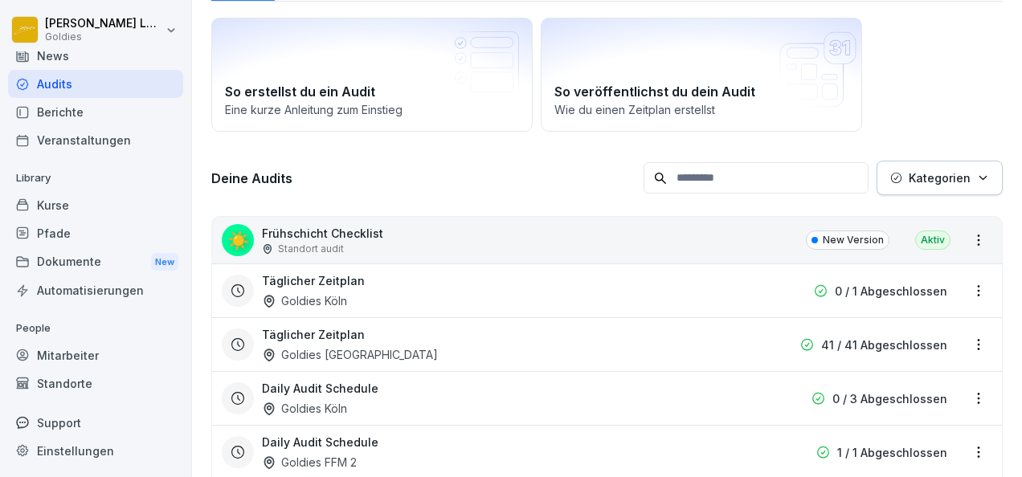
click at [336, 247] on p "Standort audit" at bounding box center [311, 249] width 66 height 14
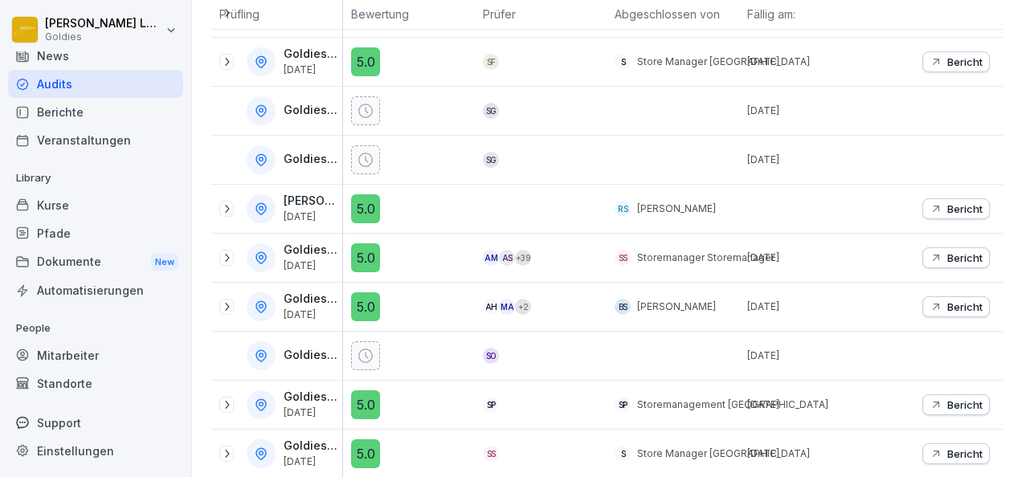
scroll to position [427, 0]
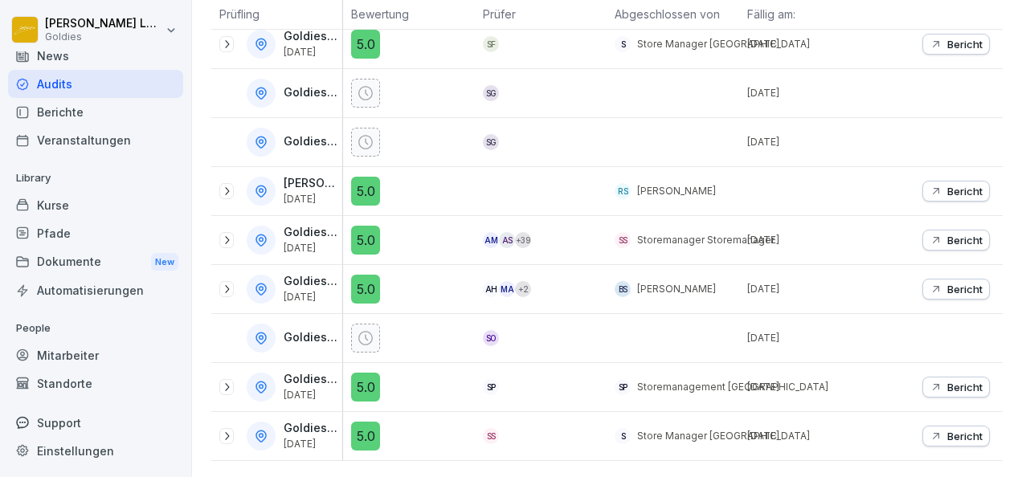
click at [222, 234] on icon at bounding box center [226, 240] width 13 height 13
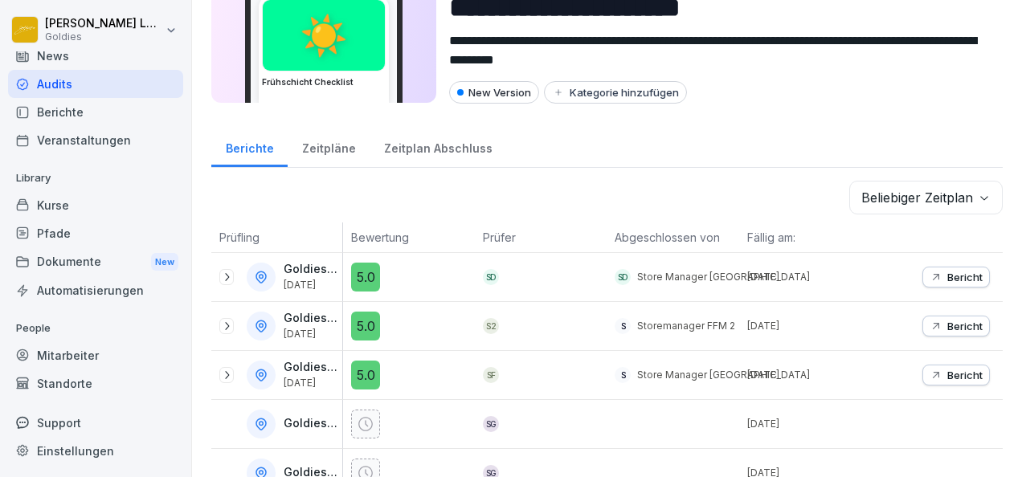
scroll to position [0, 0]
